Goal: Task Accomplishment & Management: Manage account settings

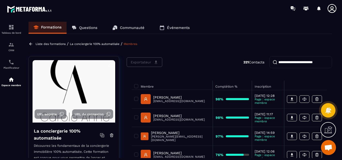
click at [293, 65] on input "search" at bounding box center [300, 62] width 63 height 12
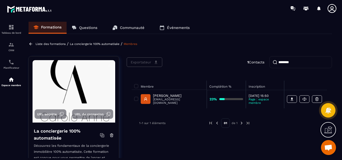
type input "********"
click at [175, 97] on p "[PERSON_NAME]" at bounding box center [178, 96] width 51 height 4
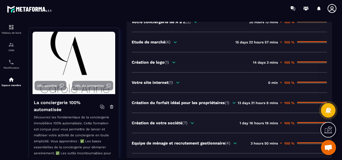
scroll to position [75, 0]
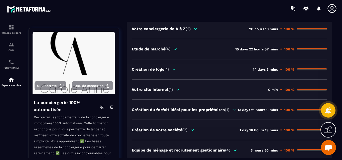
click at [175, 90] on div "Votre site internet (1)" at bounding box center [156, 89] width 48 height 5
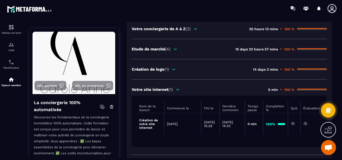
click at [179, 90] on icon at bounding box center [177, 90] width 5 height 5
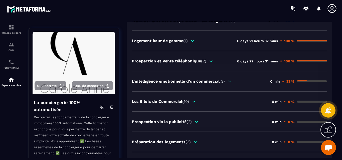
scroll to position [250, 0]
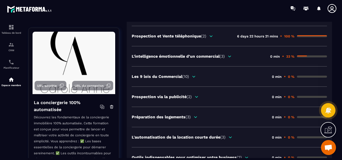
click at [230, 55] on icon at bounding box center [229, 56] width 5 height 5
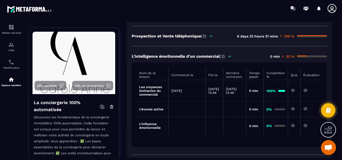
click at [230, 55] on icon at bounding box center [229, 56] width 5 height 5
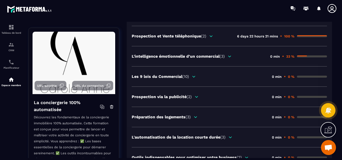
click at [132, 57] on p "L'intelligence émotionnelle d’un commercial (3)" at bounding box center [178, 56] width 93 height 5
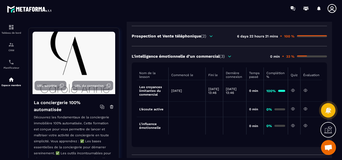
click at [241, 50] on div "Bienvenue au sein de la formation LCA (3) 23 days 4 hours 44 mins 100 % Votre c…" at bounding box center [229, 131] width 195 height 600
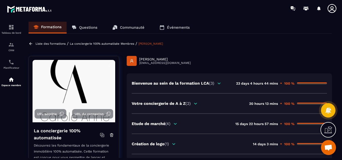
scroll to position [0, 0]
click at [119, 44] on p "La conciergerie 100% automatisée" at bounding box center [95, 44] width 50 height 4
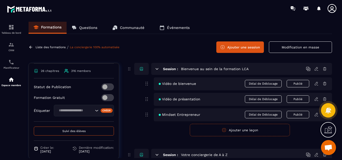
scroll to position [193, 0]
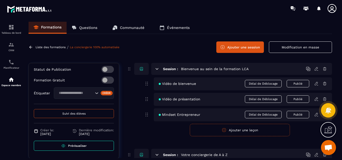
click at [72, 112] on button "Suivi des élèves" at bounding box center [74, 113] width 80 height 9
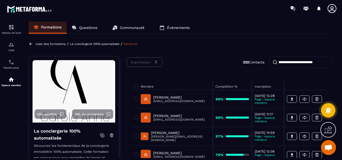
click at [282, 63] on input "search" at bounding box center [300, 62] width 63 height 12
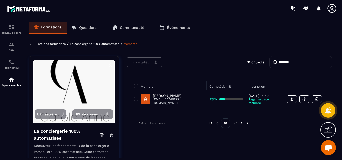
type input "********"
